Goal: Task Accomplishment & Management: Complete application form

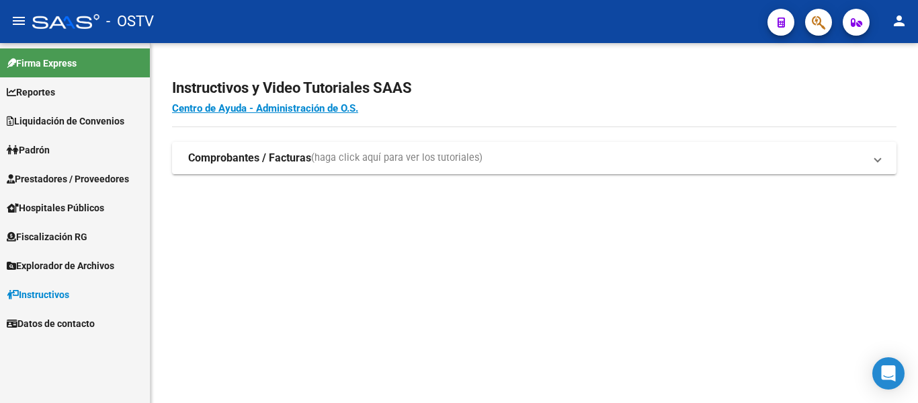
click at [48, 154] on span "Padrón" at bounding box center [28, 150] width 43 height 15
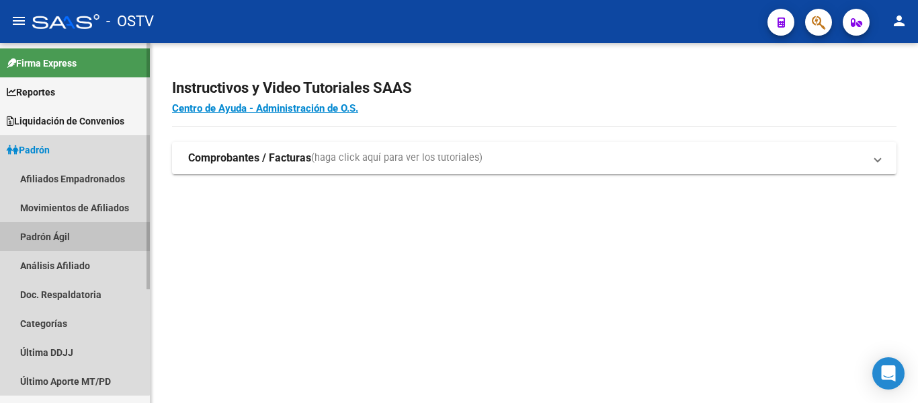
click at [56, 243] on link "Padrón Ágil" at bounding box center [75, 236] width 150 height 29
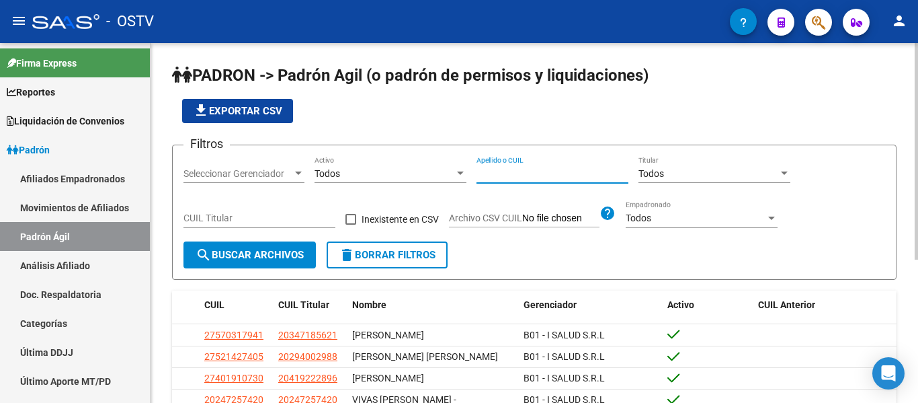
paste input "20-29044452-8"
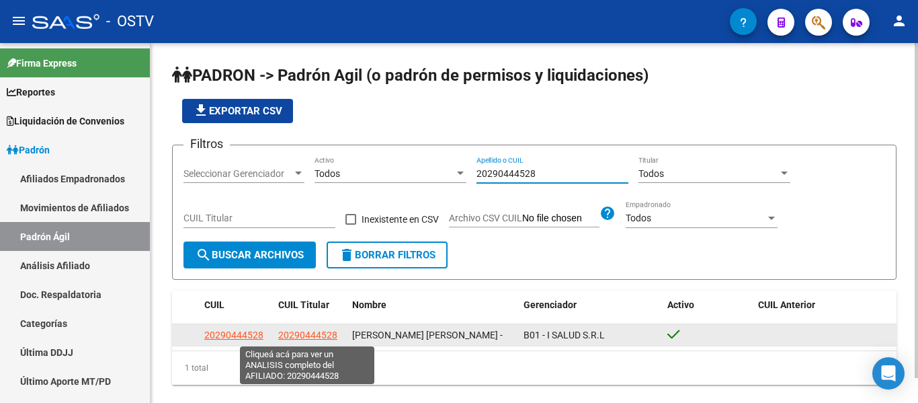
type input "20290444528"
click at [313, 340] on span "20290444528" at bounding box center [307, 334] width 59 height 11
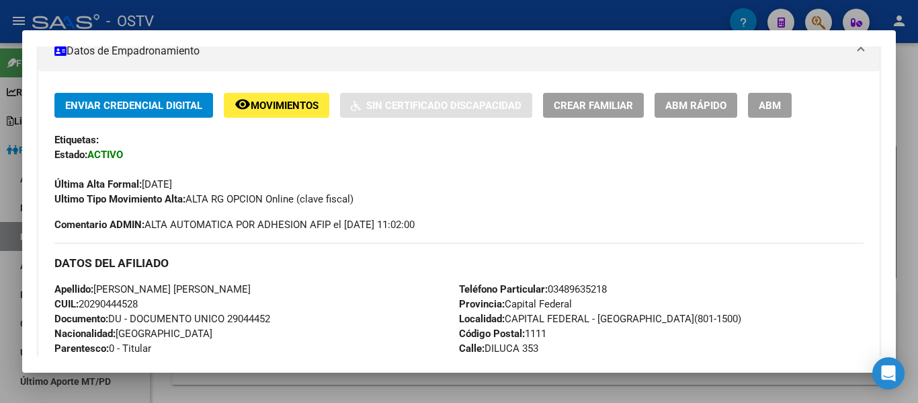
scroll to position [202, 0]
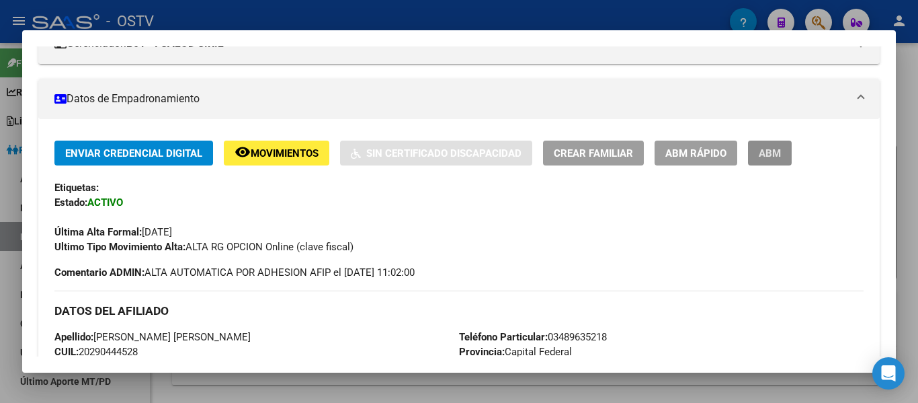
click at [768, 147] on span "ABM" at bounding box center [770, 153] width 22 height 12
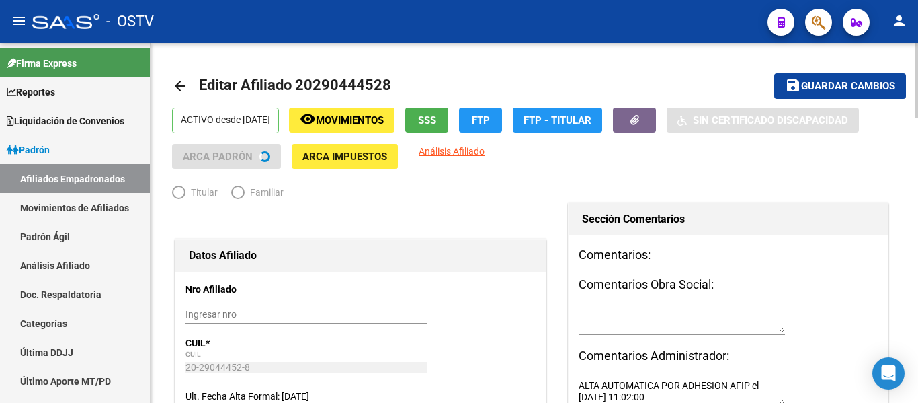
radio input "true"
type input "30-66300584-3"
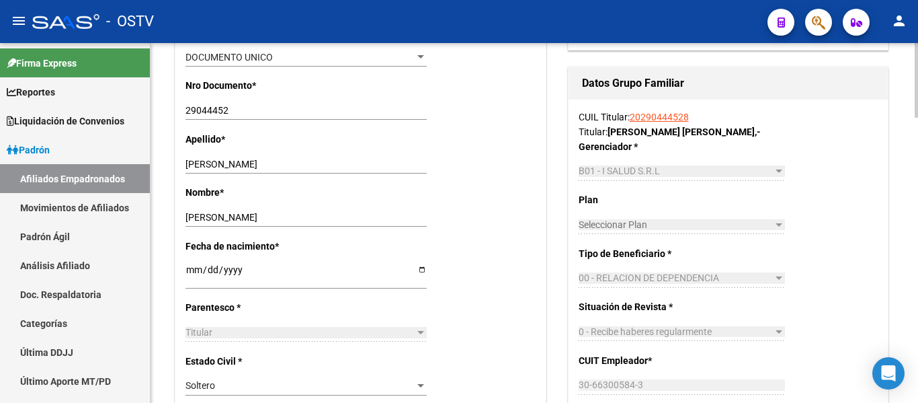
scroll to position [672, 0]
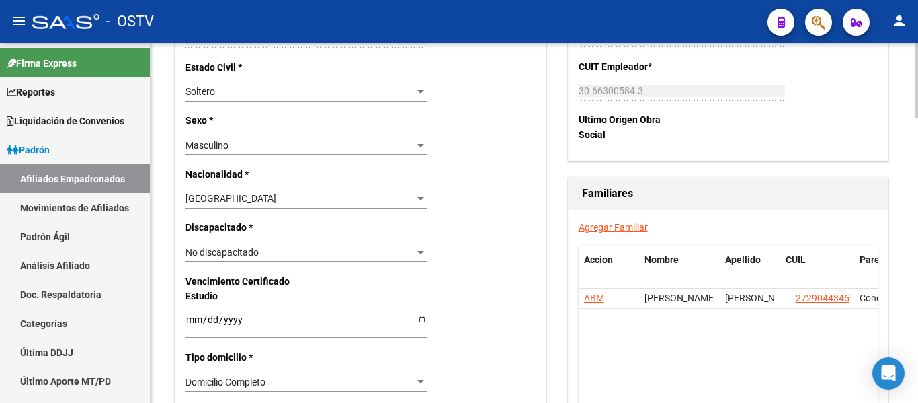
click at [637, 223] on link "Agregar Familiar" at bounding box center [613, 227] width 69 height 11
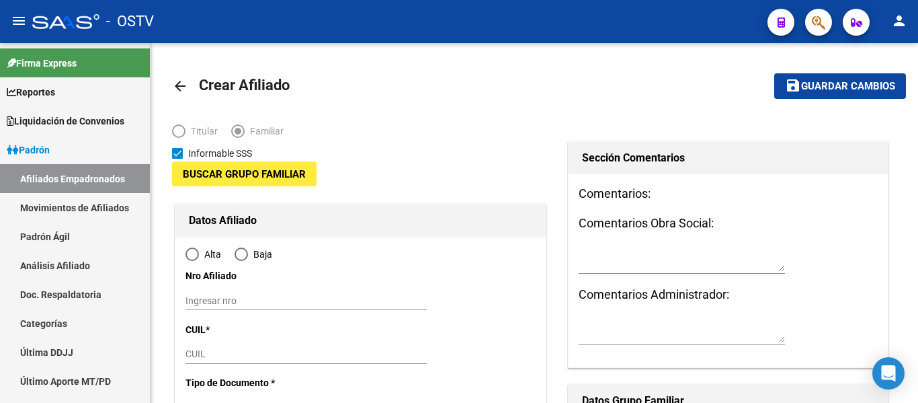
type input "30-66300584-3"
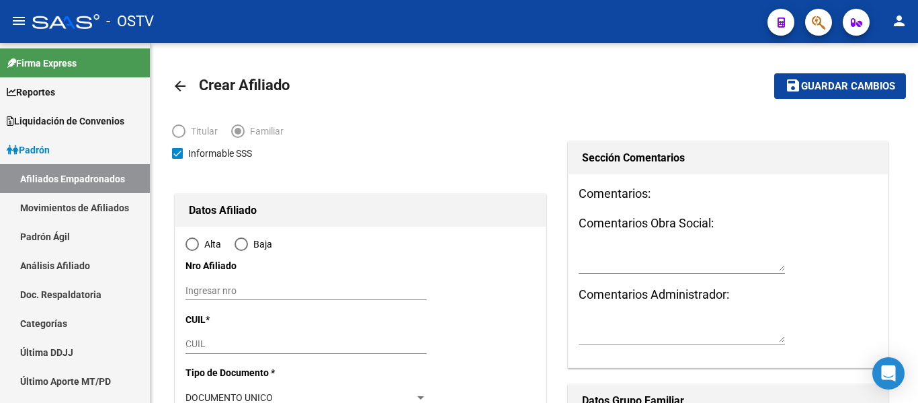
type input "CAPITAL FEDERAL - [GEOGRAPHIC_DATA](801-1500)"
type input "1111"
type input "DILUCA"
type input "353"
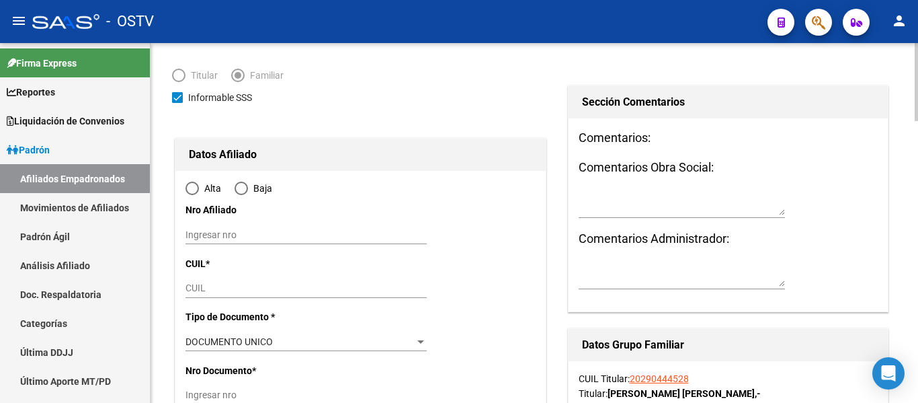
radio input "true"
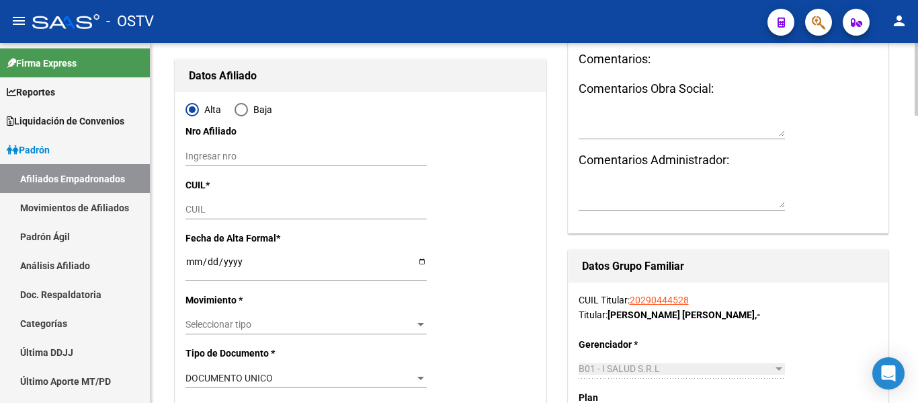
type input "30-66300584-3"
paste input "27-47051901-6"
type input "27-47051901-6"
type input "47051901"
type input "[PERSON_NAME]"
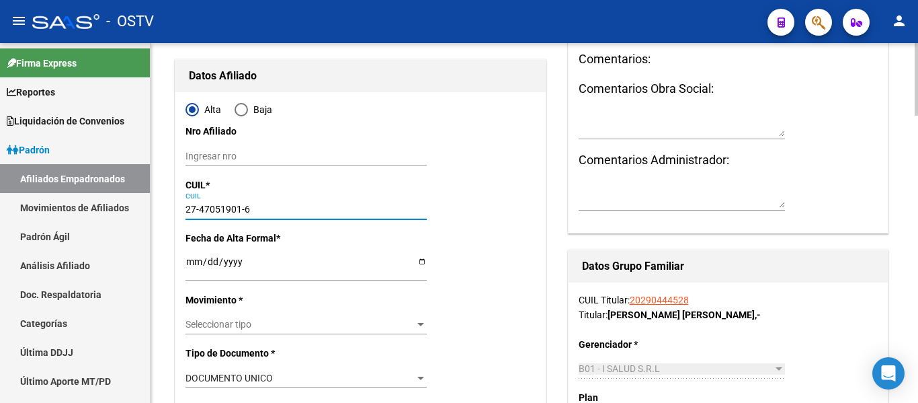
type input "[PERSON_NAME]"
type input "[DATE]"
type input "CAMPANA"
type input "2804"
type input "DILUCA"
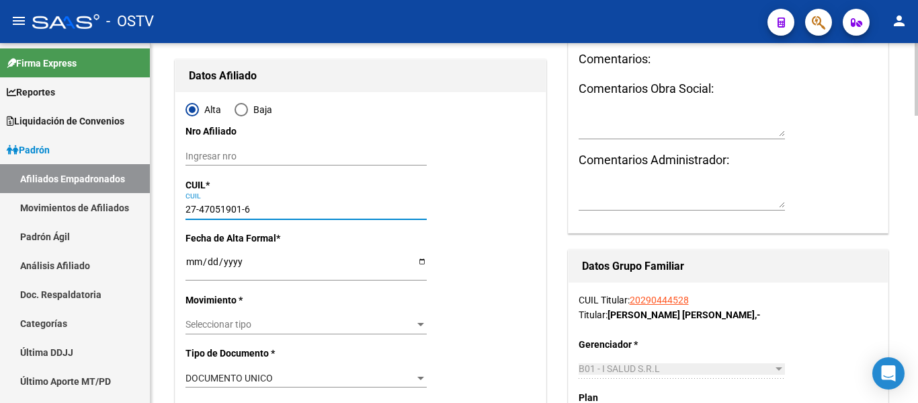
type input "353"
type input "27-47051901-6"
click at [194, 266] on input "Ingresar fecha" at bounding box center [306, 266] width 241 height 20
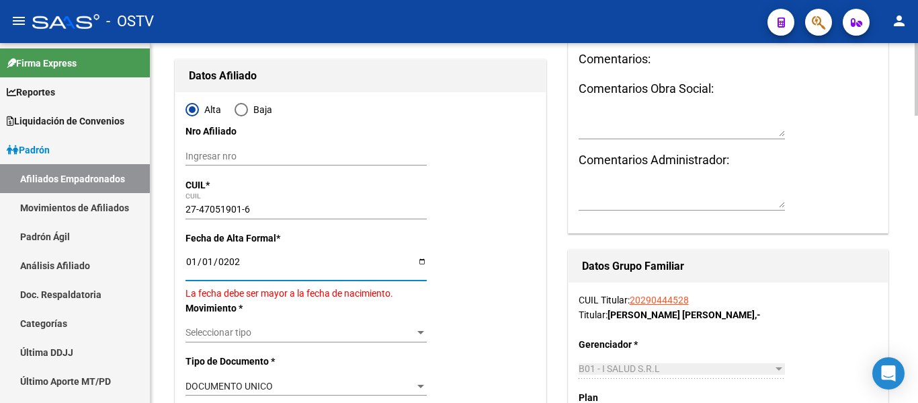
type input "[DATE]"
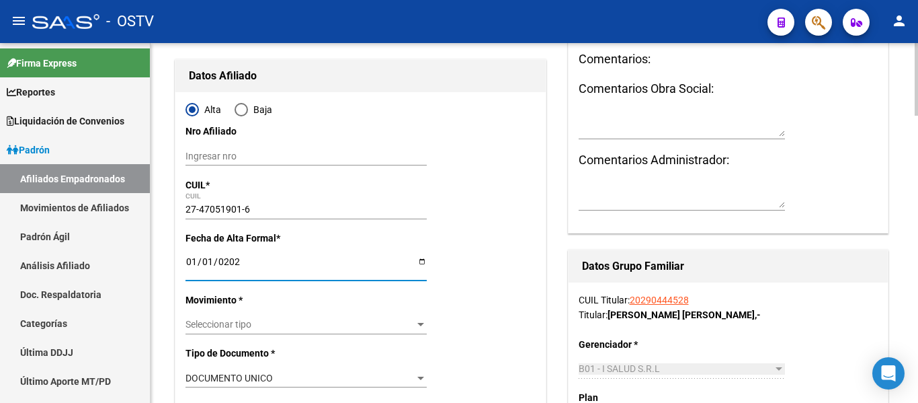
click at [272, 323] on span "Seleccionar tipo" at bounding box center [300, 324] width 229 height 11
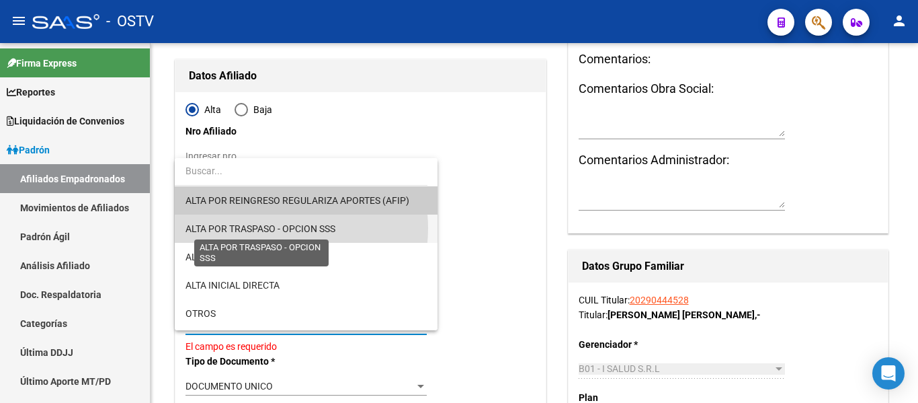
click at [270, 228] on span "ALTA POR TRASPASO - OPCION SSS" at bounding box center [261, 228] width 150 height 11
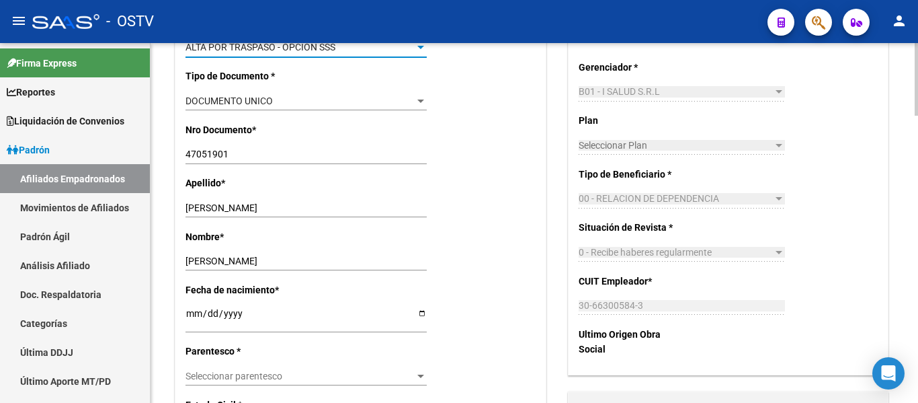
scroll to position [471, 0]
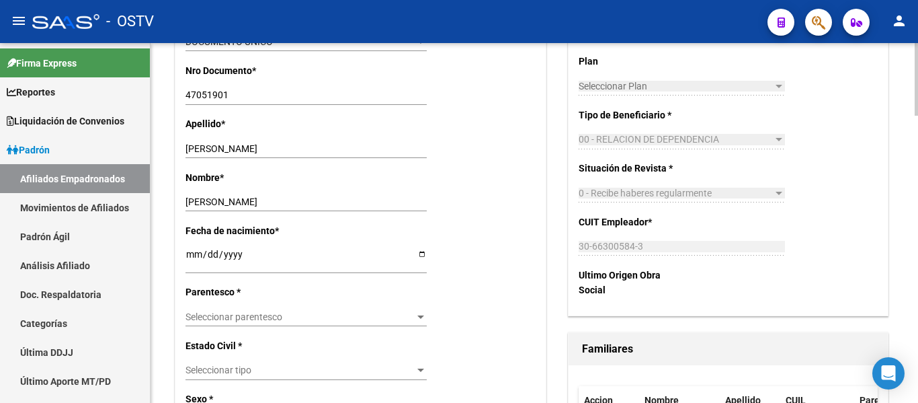
click at [311, 327] on div "Seleccionar parentesco Seleccionar parentesco" at bounding box center [306, 322] width 241 height 30
click at [310, 319] on span "Seleccionar parentesco" at bounding box center [300, 316] width 229 height 11
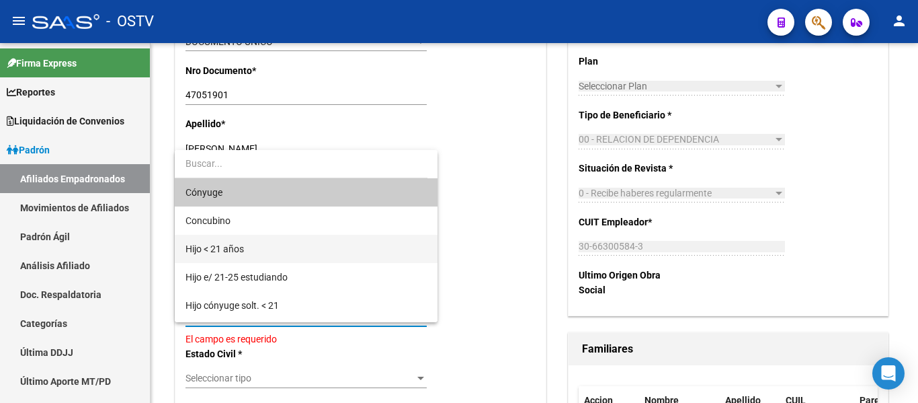
click at [303, 247] on span "Hijo < 21 años" at bounding box center [306, 249] width 241 height 28
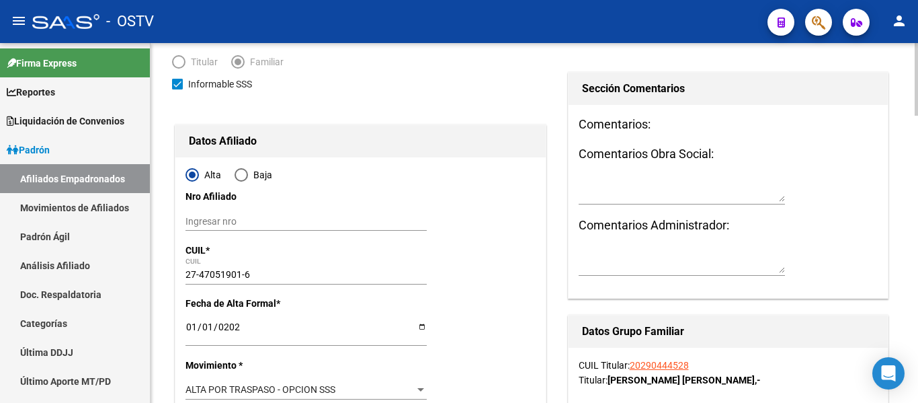
scroll to position [0, 0]
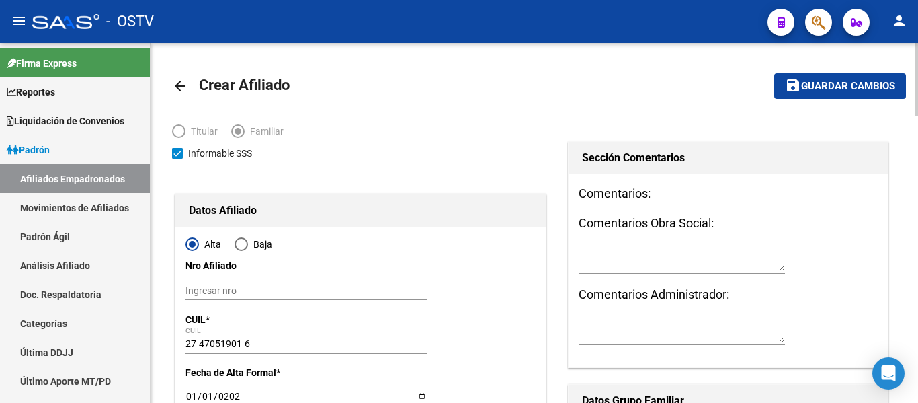
click at [840, 83] on span "Guardar cambios" at bounding box center [848, 87] width 94 height 12
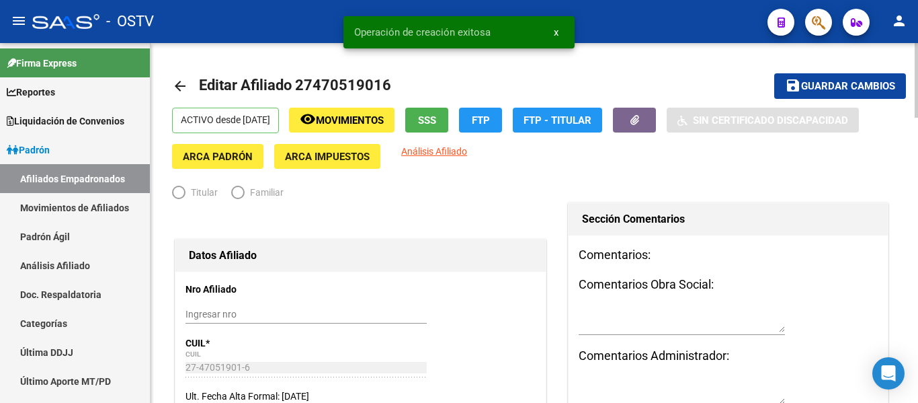
radio input "true"
type input "30-66300584-3"
